Goal: Task Accomplishment & Management: Manage account settings

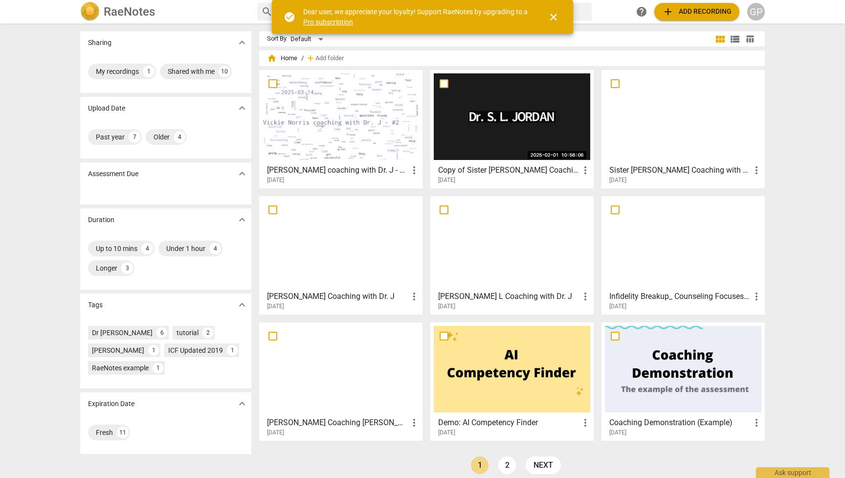
click at [707, 15] on span "add Add recording" at bounding box center [696, 12] width 69 height 12
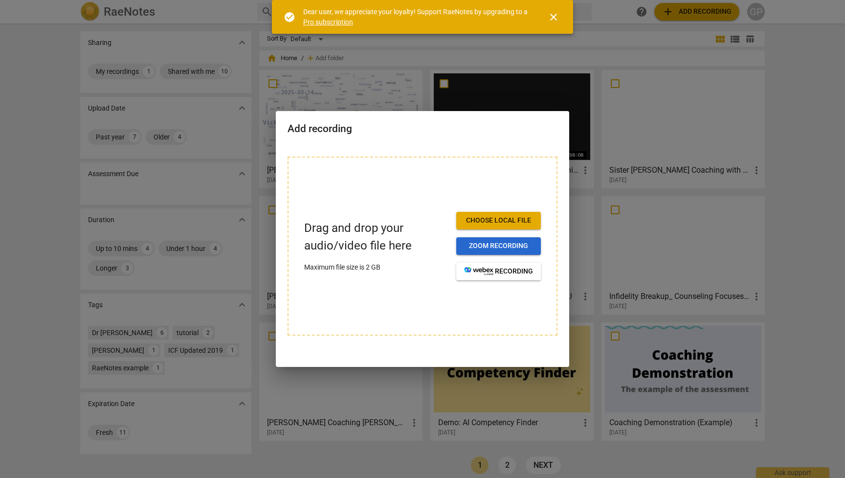
click at [515, 247] on span "Zoom recording" at bounding box center [498, 246] width 69 height 10
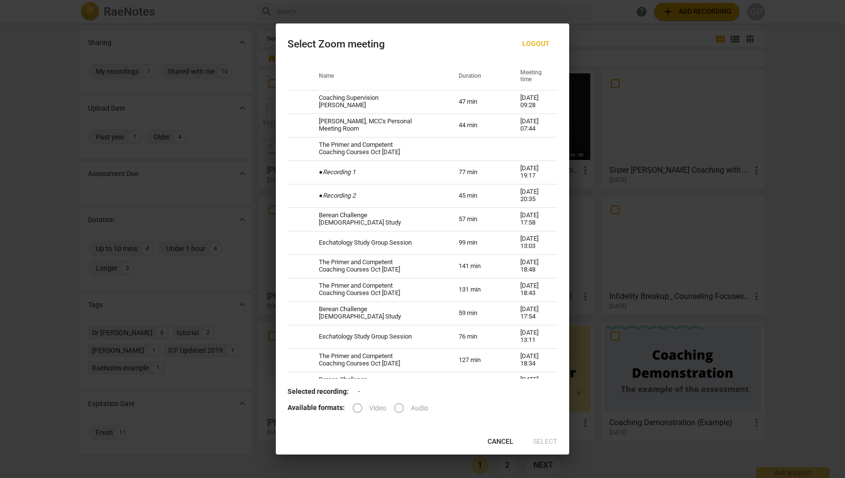
click at [495, 442] on span "Cancel" at bounding box center [501, 442] width 26 height 10
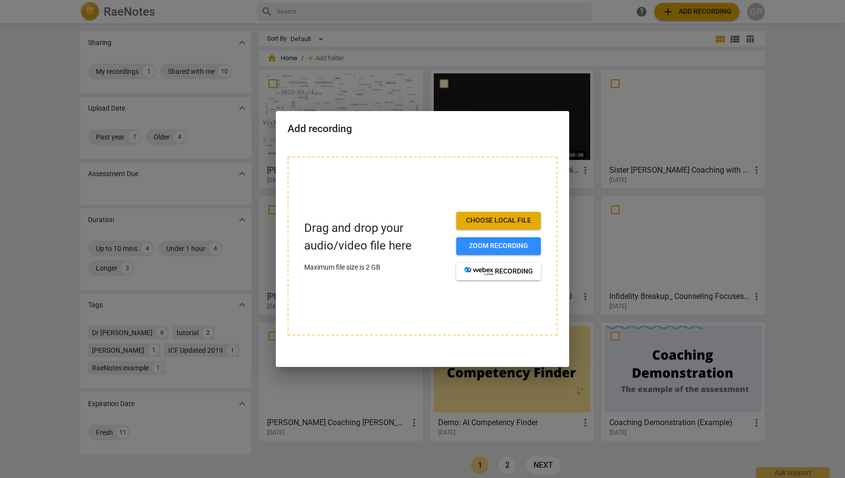
click at [498, 217] on span "Choose local file" at bounding box center [498, 221] width 69 height 10
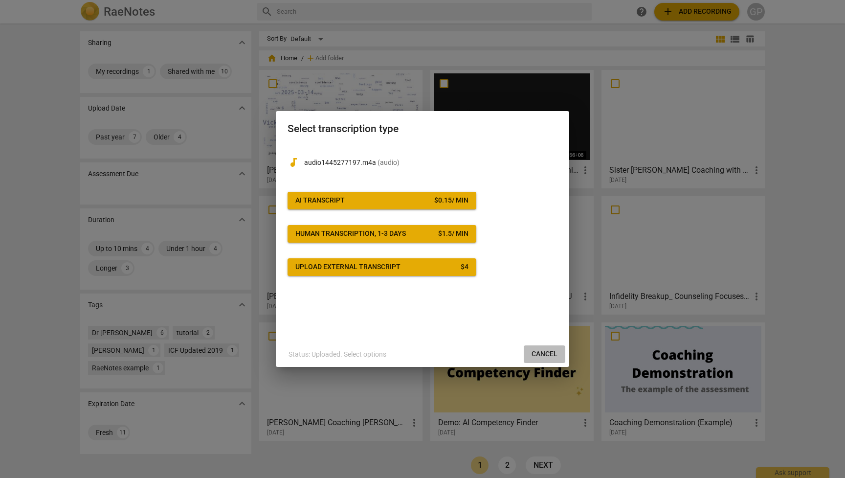
click at [549, 354] on span "Cancel" at bounding box center [545, 354] width 26 height 10
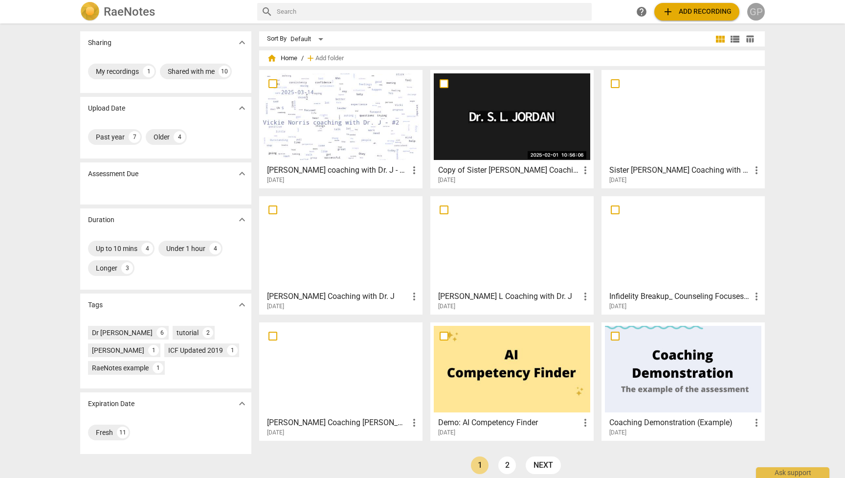
click at [759, 13] on div "GP" at bounding box center [756, 12] width 18 height 18
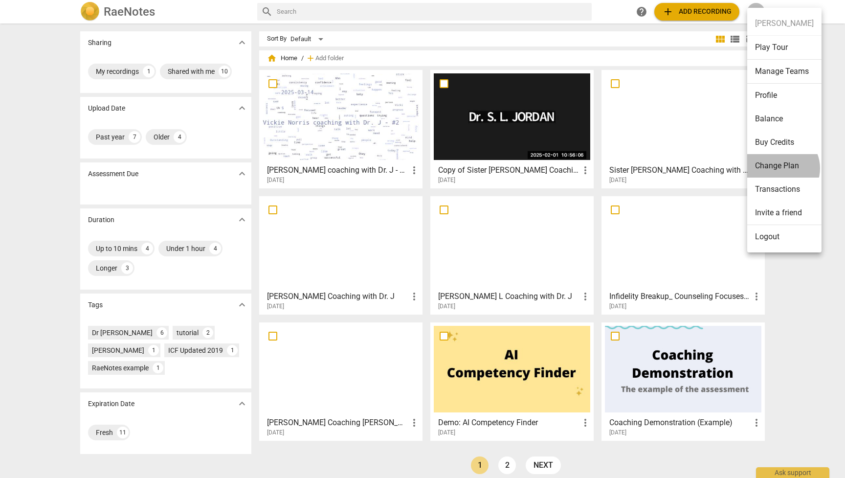
click at [781, 168] on li "Change Plan" at bounding box center [784, 165] width 74 height 23
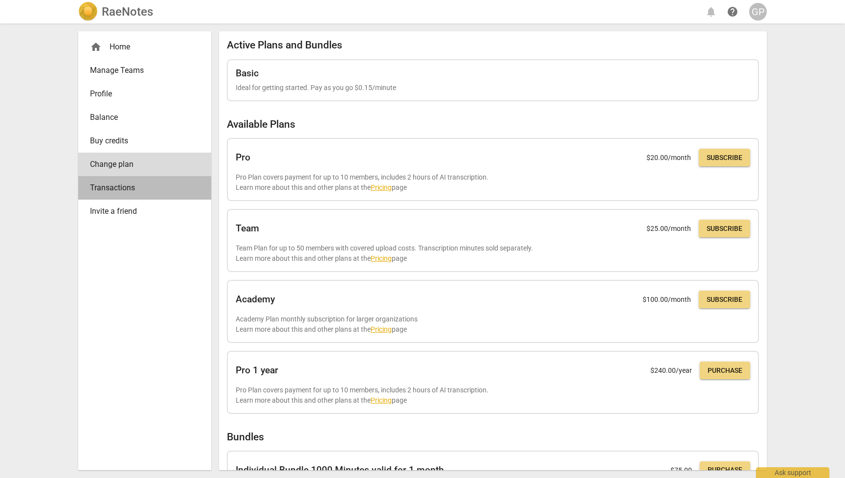
click at [131, 190] on span "Transactions" at bounding box center [141, 188] width 102 height 12
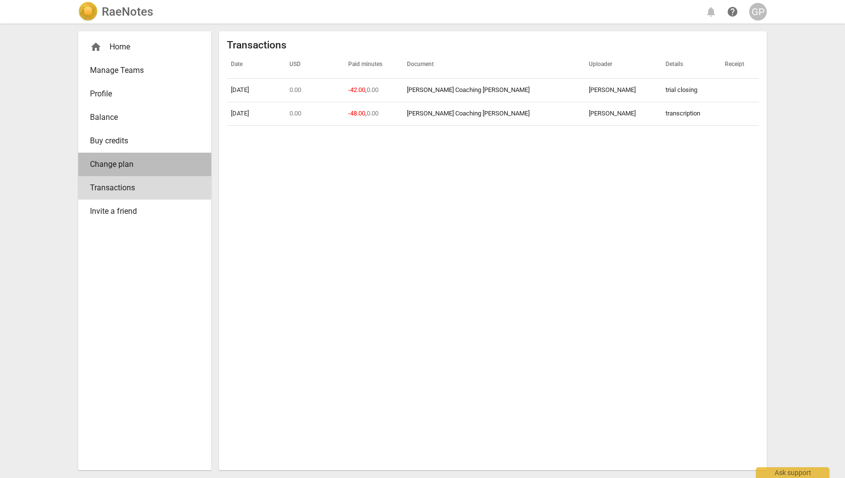
click at [123, 168] on span "Change plan" at bounding box center [141, 164] width 102 height 12
